Goal: Navigation & Orientation: Find specific page/section

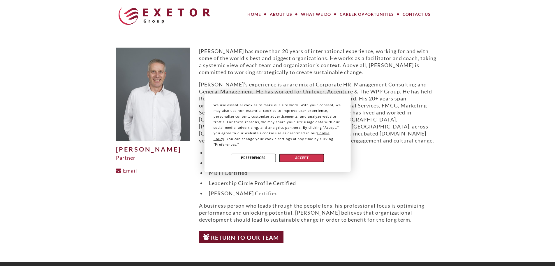
click at [303, 157] on button "Accept" at bounding box center [302, 157] width 45 height 8
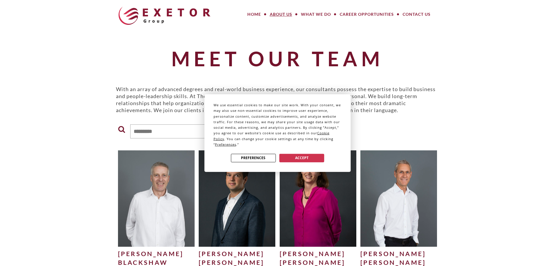
click at [463, 106] on div "We use essential cookies to make our site work. With your consent, we may also …" at bounding box center [277, 133] width 555 height 266
click at [308, 158] on button "Accept" at bounding box center [302, 157] width 45 height 8
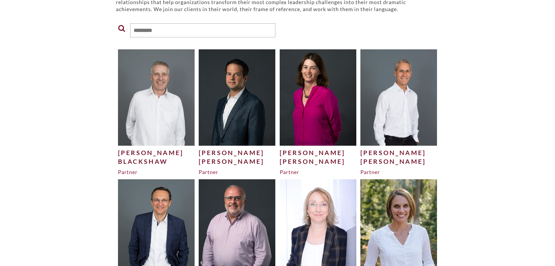
scroll to position [87, 0]
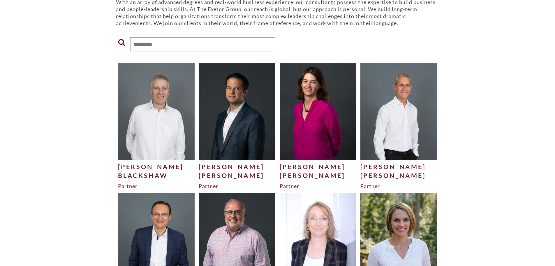
click at [225, 168] on div "Philipp" at bounding box center [237, 166] width 77 height 9
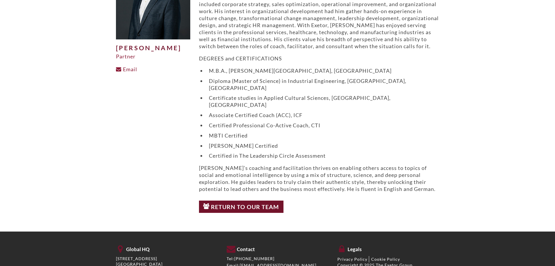
scroll to position [68, 0]
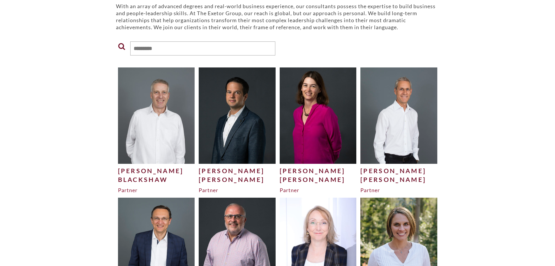
click at [292, 175] on div "[PERSON_NAME]" at bounding box center [318, 179] width 77 height 9
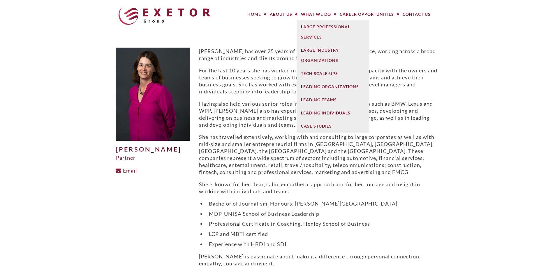
click at [284, 13] on link "About Us" at bounding box center [281, 14] width 31 height 12
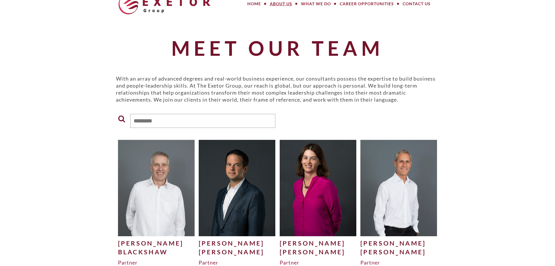
scroll to position [29, 0]
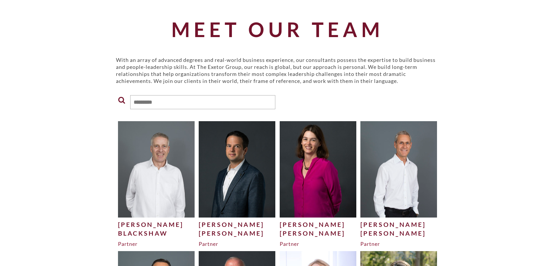
click at [375, 226] on div "[PERSON_NAME]" at bounding box center [399, 224] width 77 height 9
